Goal: Task Accomplishment & Management: Manage account settings

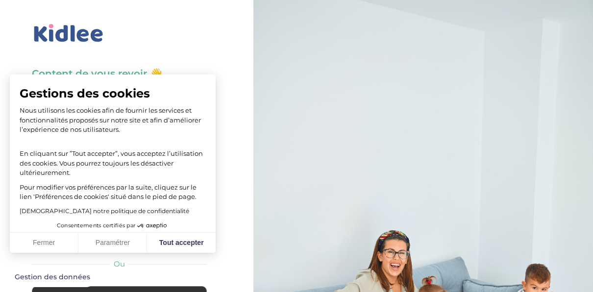
click at [87, 118] on body "Gestions des cookies Nous utilisons les cookies afin de fournir les services et…" at bounding box center [296, 240] width 593 height 480
type input "[EMAIL_ADDRESS][DOMAIN_NAME]"
click at [48, 241] on button "Fermer" at bounding box center [44, 243] width 69 height 21
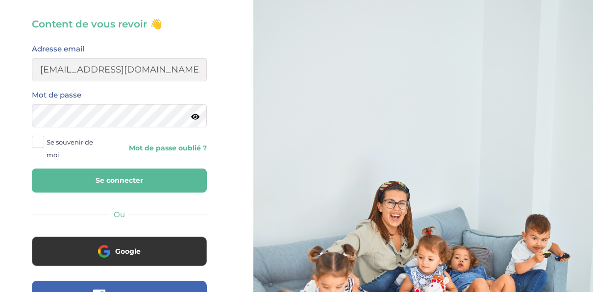
scroll to position [51, 0]
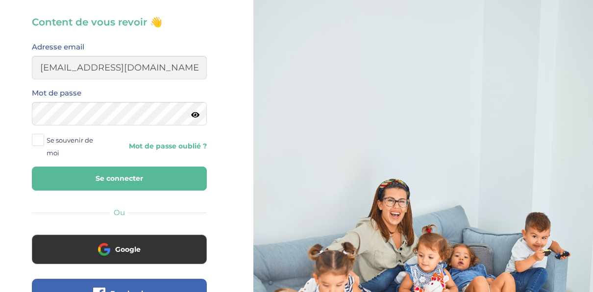
click at [154, 144] on link "Mot de passe oublié ?" at bounding box center [166, 146] width 80 height 9
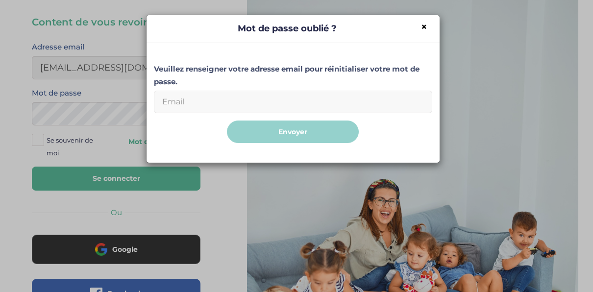
click at [214, 95] on input "Email" at bounding box center [293, 102] width 278 height 23
type input "[EMAIL_ADDRESS][DOMAIN_NAME]"
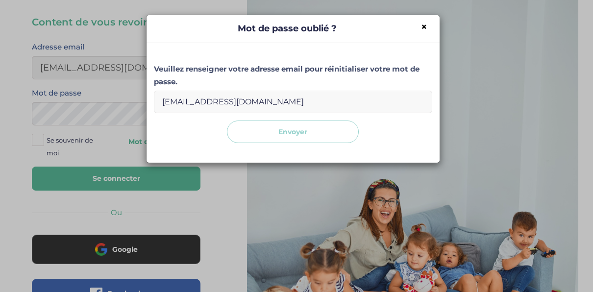
click at [295, 134] on button "Envoyer" at bounding box center [293, 131] width 132 height 23
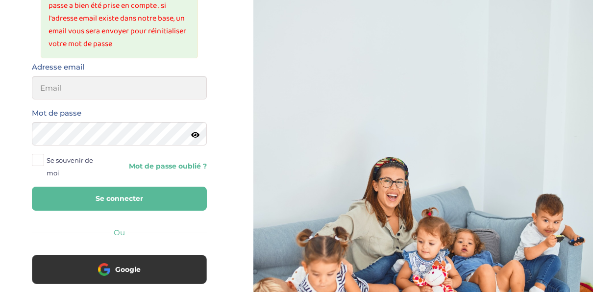
scroll to position [269, 0]
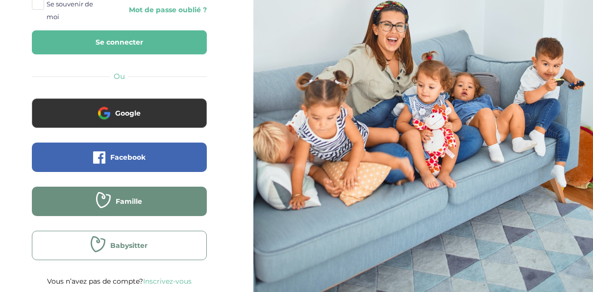
click at [145, 245] on span "Babysitter" at bounding box center [128, 245] width 37 height 10
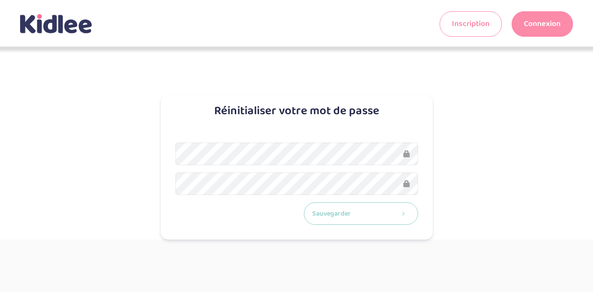
click at [381, 214] on button "Sauvegarder" at bounding box center [361, 213] width 114 height 23
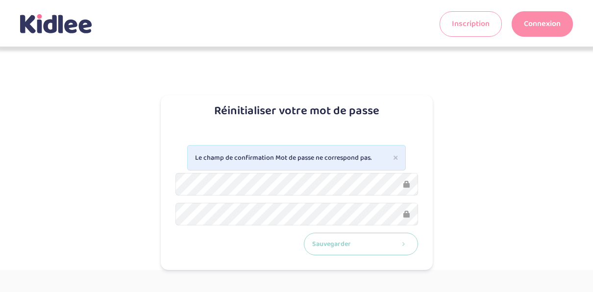
click at [362, 241] on button "Sauvegarder" at bounding box center [361, 244] width 114 height 23
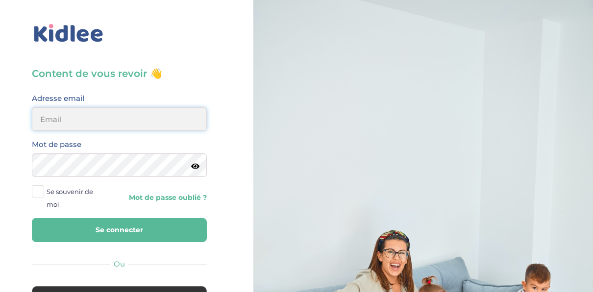
click at [85, 121] on input "email" at bounding box center [119, 119] width 175 height 24
type input "[EMAIL_ADDRESS][DOMAIN_NAME]"
click at [89, 231] on button "Se connecter" at bounding box center [119, 230] width 175 height 24
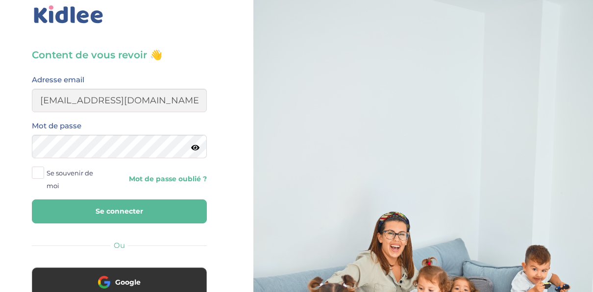
scroll to position [19, 0]
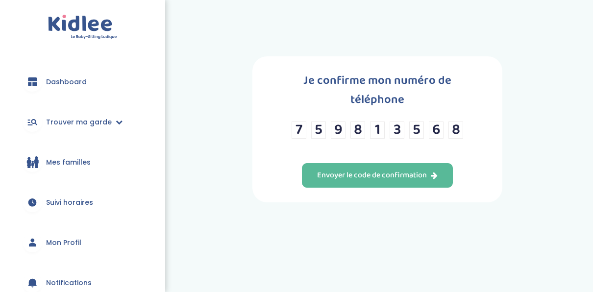
click at [89, 77] on link "Dashboard" at bounding box center [83, 81] width 136 height 35
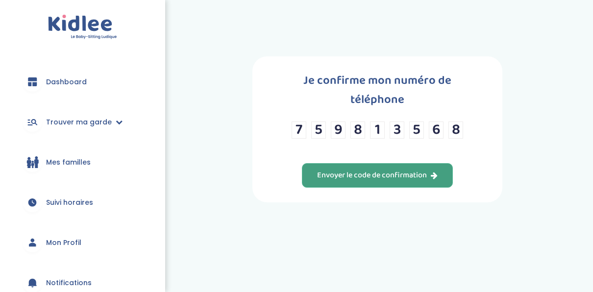
click at [364, 175] on div "Envoyer le code de confirmation" at bounding box center [377, 175] width 120 height 11
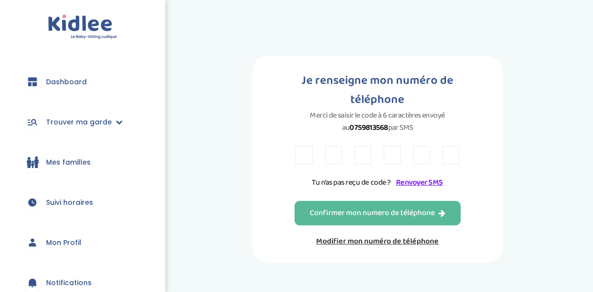
click at [423, 181] on link "Renvoyer SMS" at bounding box center [419, 182] width 47 height 12
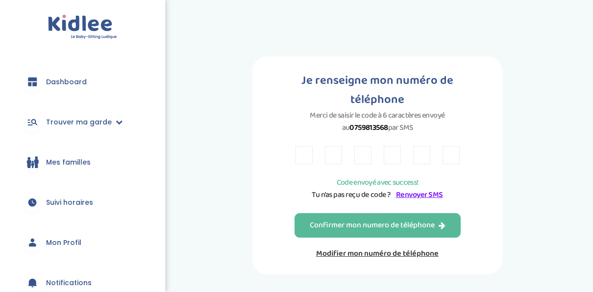
click at [369, 254] on link "Modifier mon numéro de téléphone" at bounding box center [377, 253] width 166 height 12
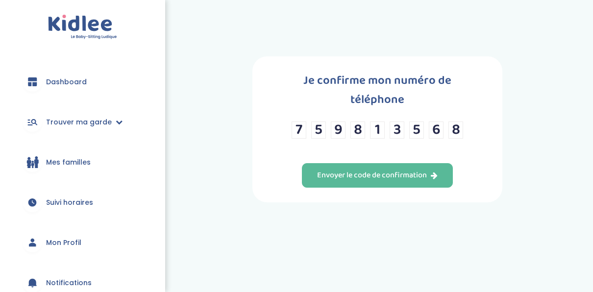
click at [460, 126] on input "8" at bounding box center [455, 129] width 15 height 17
type input "0"
type input "7"
type input "5"
type input "9"
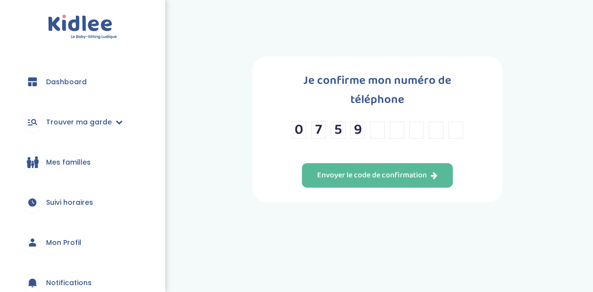
type input "8"
type input "1"
type input "3"
type input "5"
type input "6"
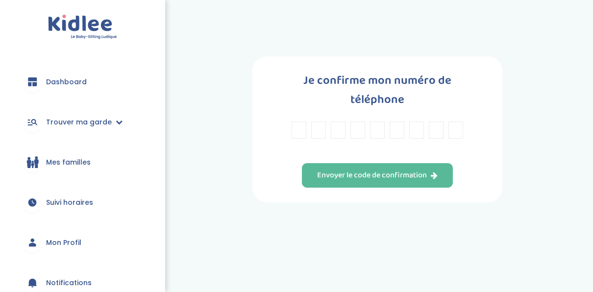
type input "7"
type input "5"
type input "9"
type input "+"
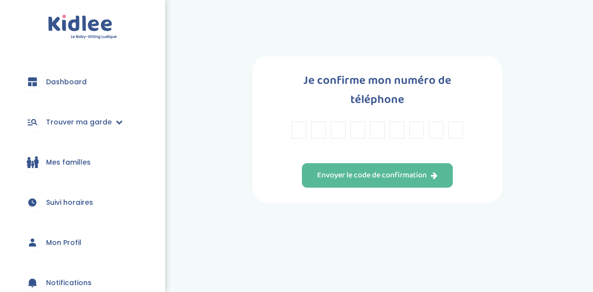
type input "7"
type input "5"
type input "9"
type input "8"
type input "1"
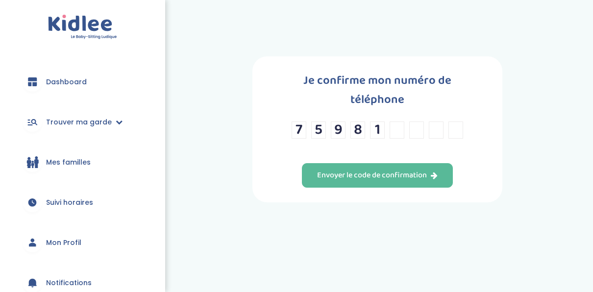
type input "3"
type input "5"
type input "6"
click at [454, 129] on input "8" at bounding box center [455, 129] width 15 height 17
type input "8"
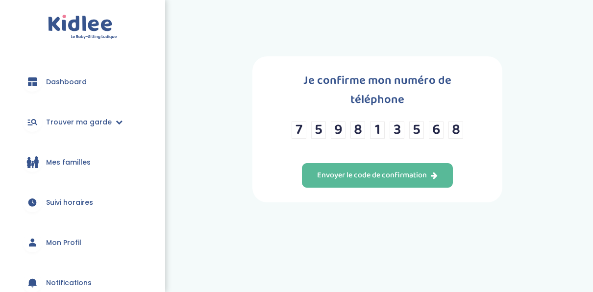
click at [516, 123] on div "Je confirme mon numéro de téléphone 7 5 9 8 1 3 5 6 8 Envoyer le code de confir…" at bounding box center [377, 129] width 416 height 146
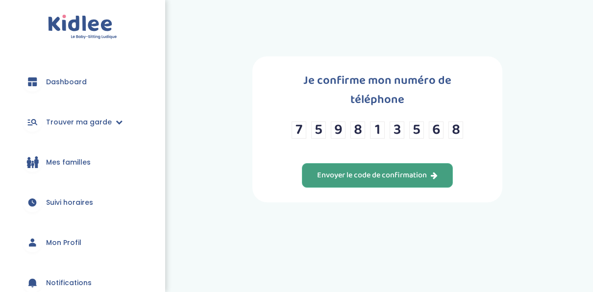
click at [402, 177] on div "Envoyer le code de confirmation" at bounding box center [377, 175] width 120 height 11
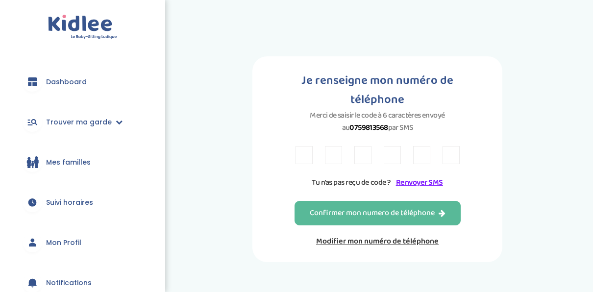
click at [434, 183] on link "Renvoyer SMS" at bounding box center [419, 182] width 47 height 12
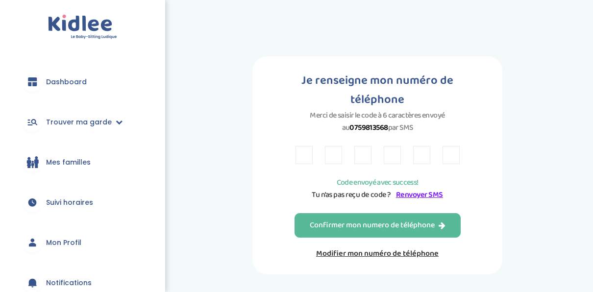
click at [412, 198] on link "Renvoyer SMS" at bounding box center [419, 195] width 47 height 12
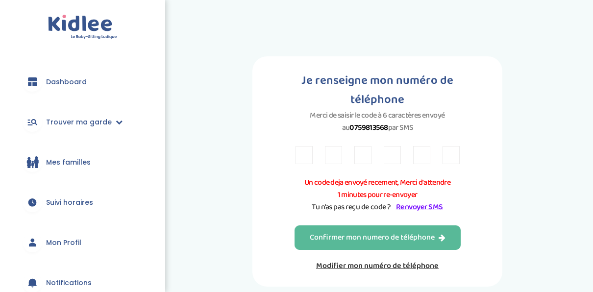
click at [422, 208] on link "Renvoyer SMS" at bounding box center [419, 207] width 47 height 12
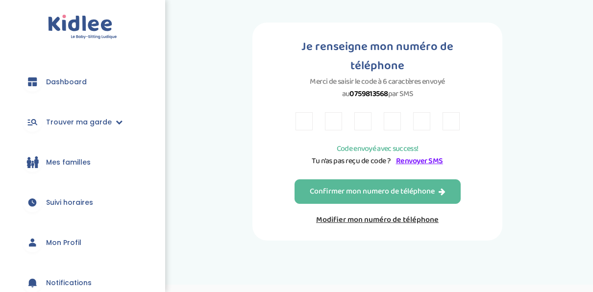
scroll to position [60, 0]
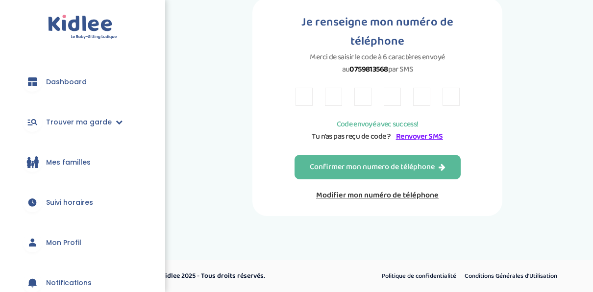
click at [97, 85] on link "Dashboard" at bounding box center [83, 81] width 136 height 35
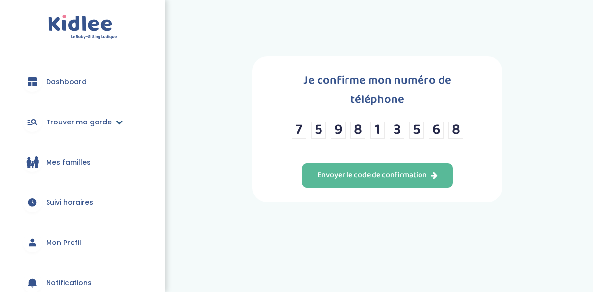
click at [71, 113] on link "Trouver ma garde" at bounding box center [83, 121] width 136 height 35
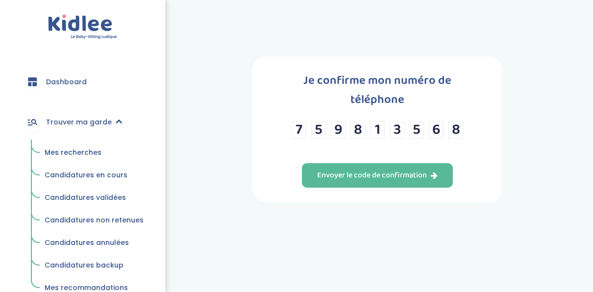
click at [70, 152] on span "Mes recherches" at bounding box center [73, 152] width 57 height 10
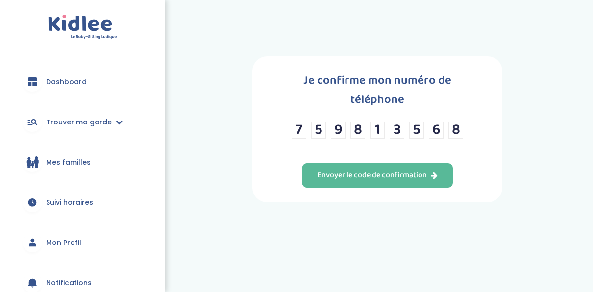
click at [70, 152] on link "Mes familles" at bounding box center [83, 161] width 136 height 35
click at [74, 166] on span "Mes familles" at bounding box center [68, 162] width 45 height 10
click at [50, 238] on span "Mon Profil" at bounding box center [63, 243] width 35 height 10
